Goal: Information Seeking & Learning: Learn about a topic

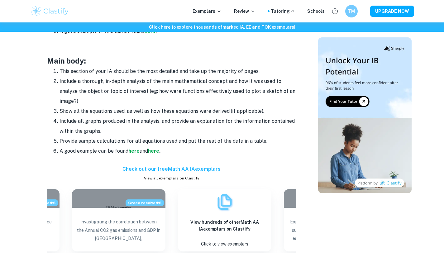
scroll to position [528, 0]
click at [134, 150] on strong "here" at bounding box center [134, 151] width 11 height 6
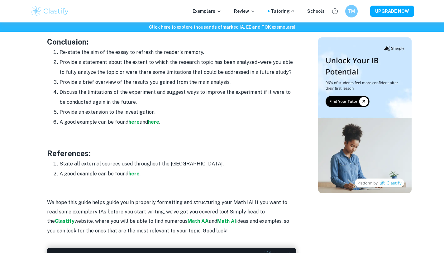
scroll to position [771, 0]
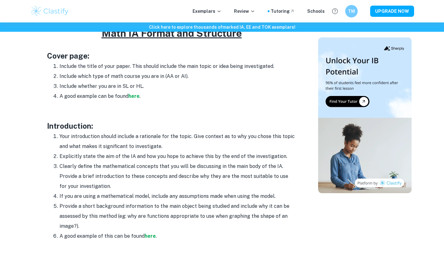
scroll to position [323, 0]
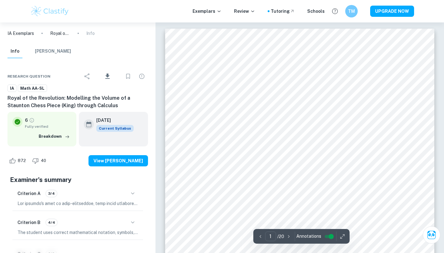
click at [6, 150] on div "Research question Download IA Math AA-SL Royal of the Revolution: Modelling the…" at bounding box center [78, 205] width 156 height 289
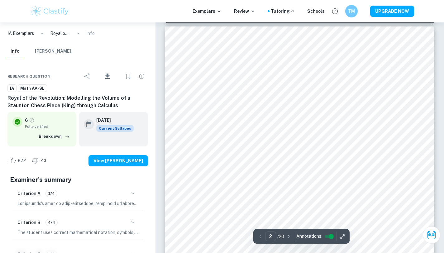
type input "1"
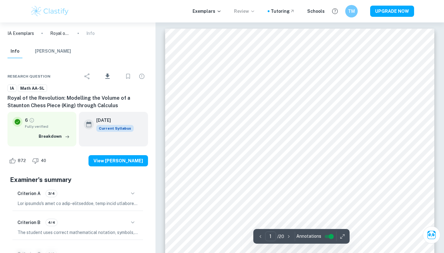
scroll to position [0, 0]
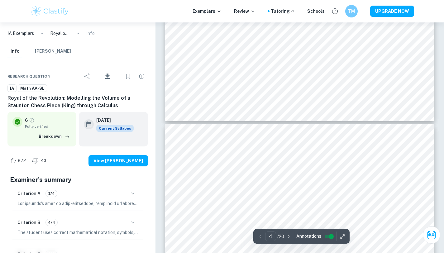
scroll to position [893, 0]
